Goal: Task Accomplishment & Management: Manage account settings

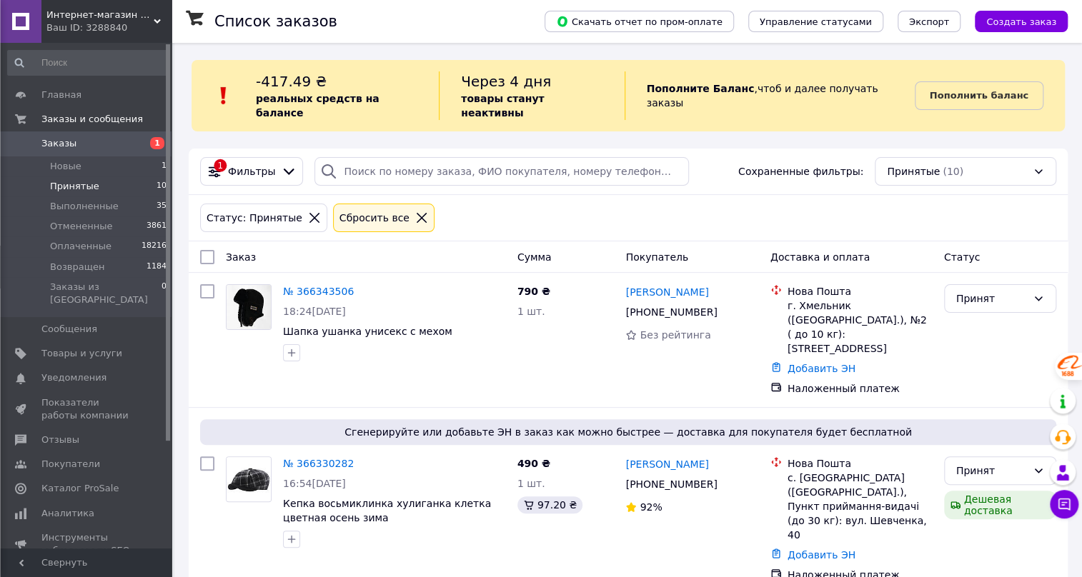
click at [417, 213] on icon at bounding box center [422, 218] width 10 height 10
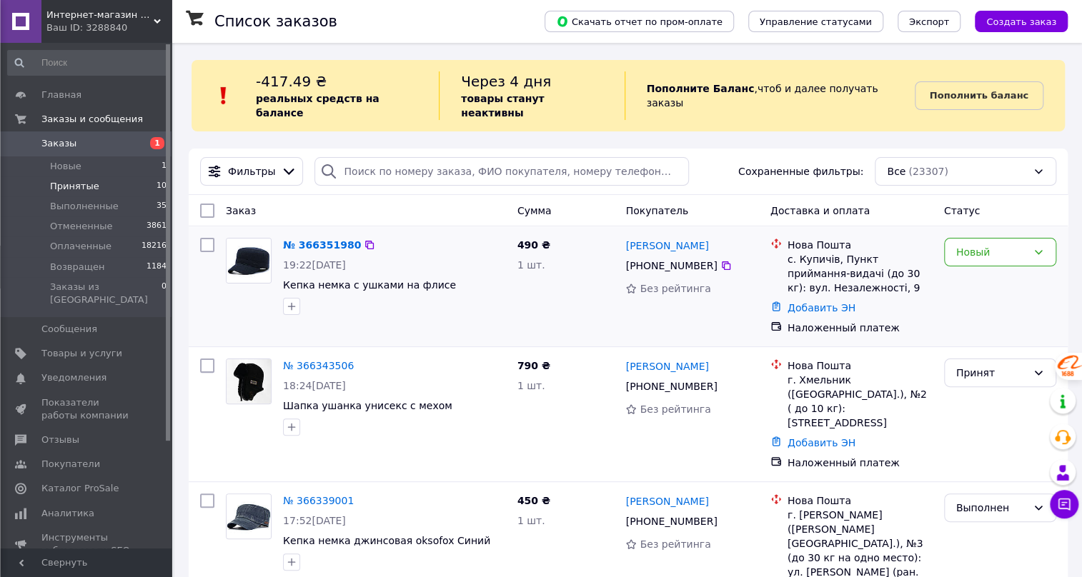
click at [250, 244] on img at bounding box center [249, 261] width 44 height 44
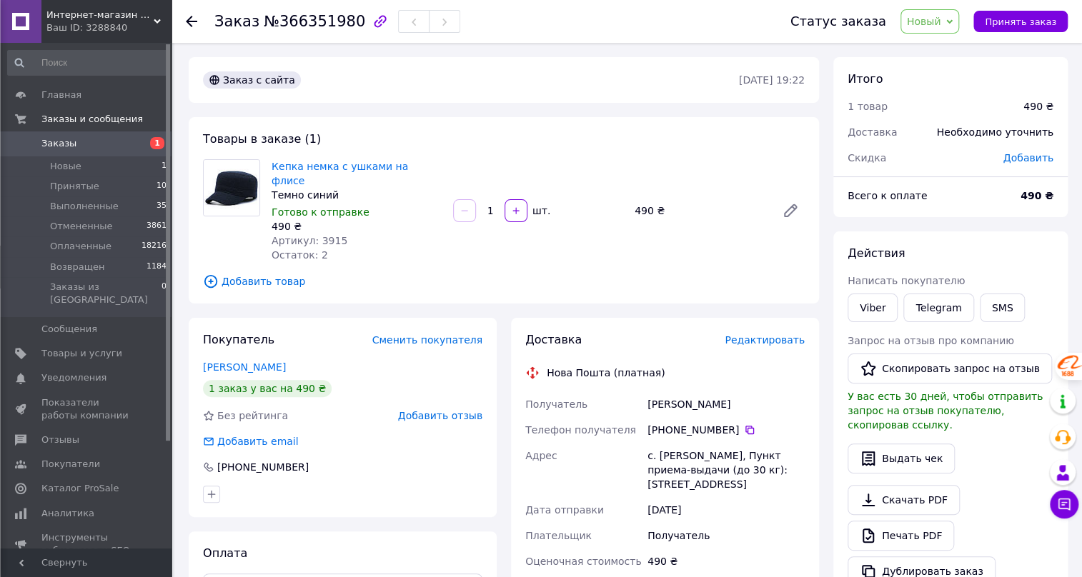
click at [192, 19] on icon at bounding box center [191, 21] width 11 height 11
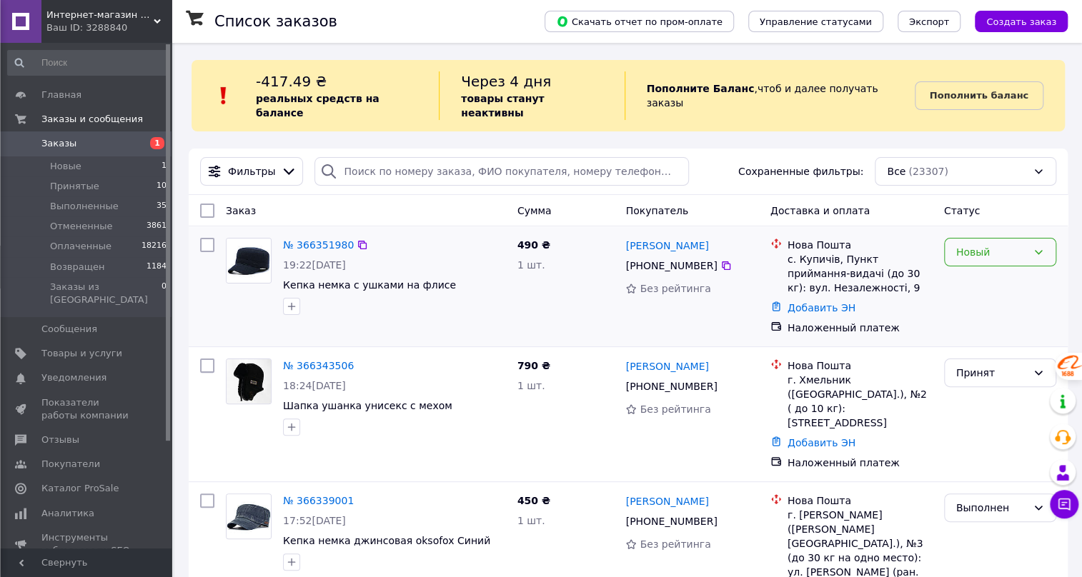
click at [1036, 247] on icon at bounding box center [1038, 252] width 11 height 11
click at [978, 269] on li "Принят" at bounding box center [999, 269] width 111 height 26
click at [63, 347] on span "Товары и услуги" at bounding box center [81, 353] width 81 height 13
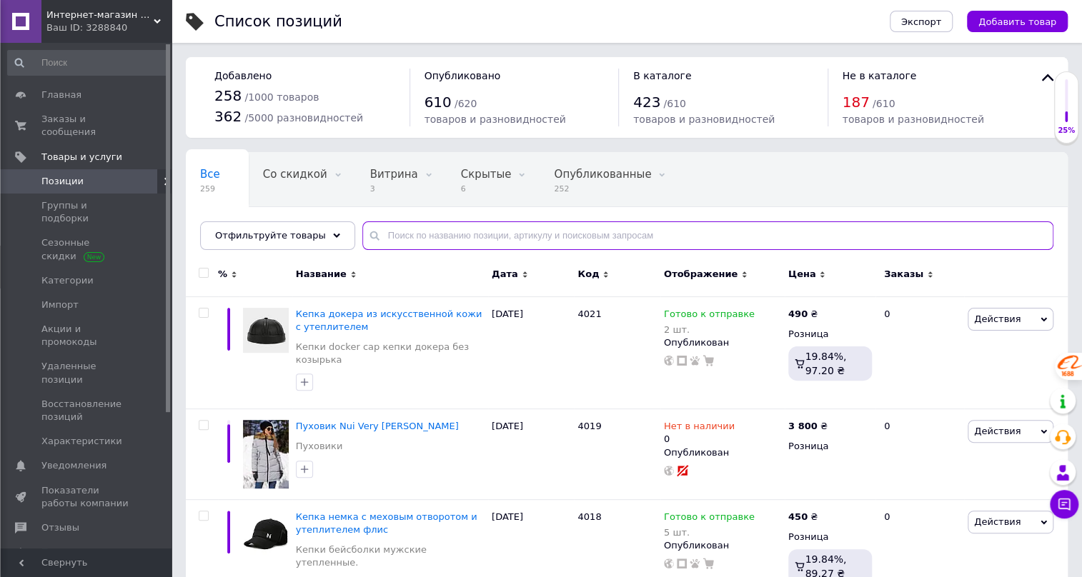
click at [386, 236] on input "text" at bounding box center [707, 236] width 691 height 29
type input "4022"
